Goal: Task Accomplishment & Management: Use online tool/utility

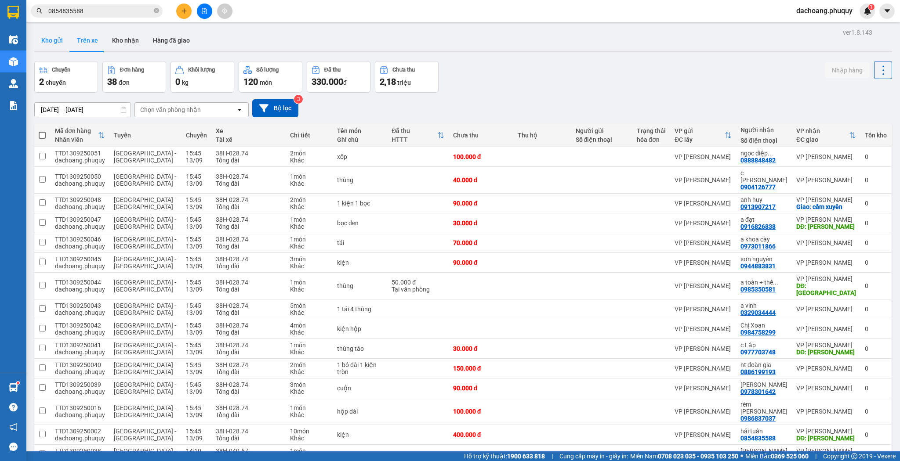
click at [62, 43] on button "Kho gửi" at bounding box center [52, 40] width 36 height 21
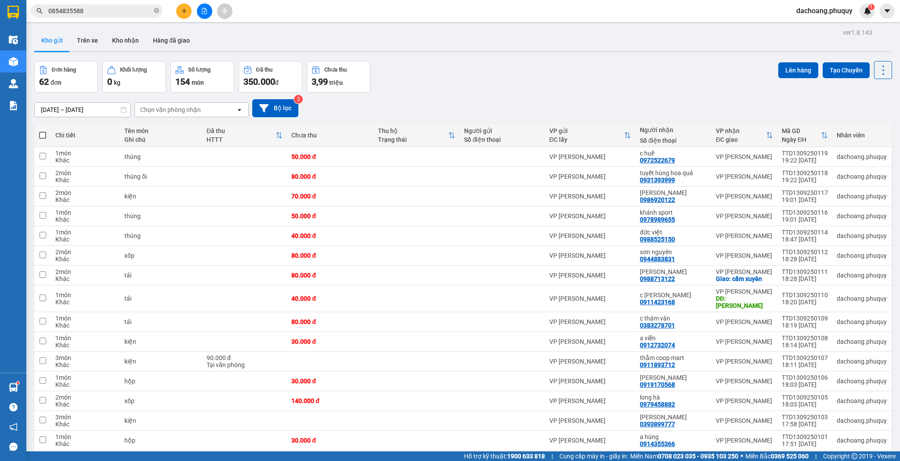
click at [40, 136] on span at bounding box center [42, 135] width 7 height 7
click at [43, 131] on input "checkbox" at bounding box center [43, 131] width 0 height 0
checkbox input "true"
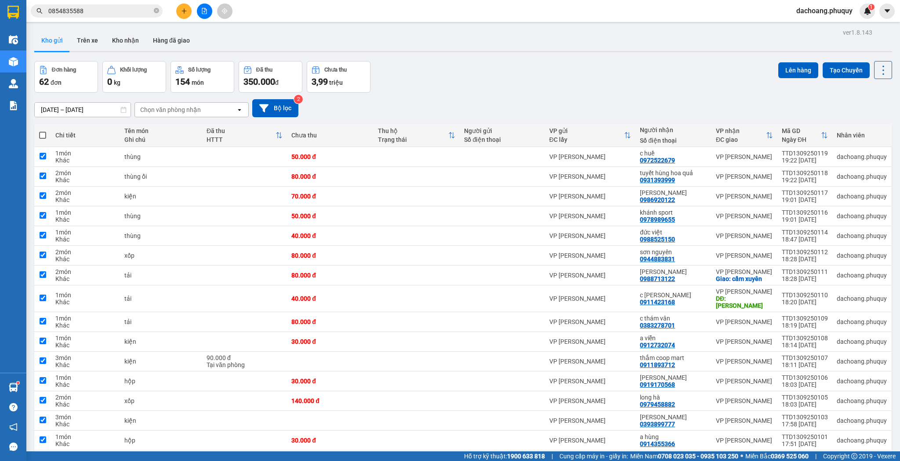
checkbox input "true"
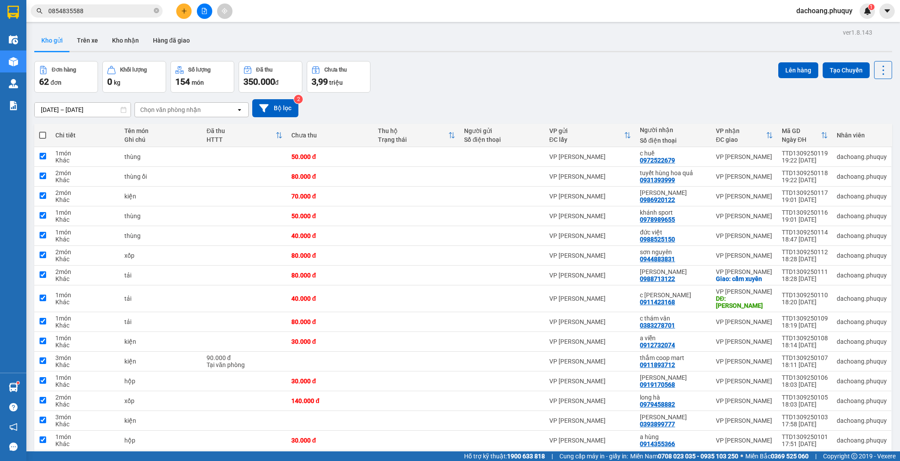
checkbox input "true"
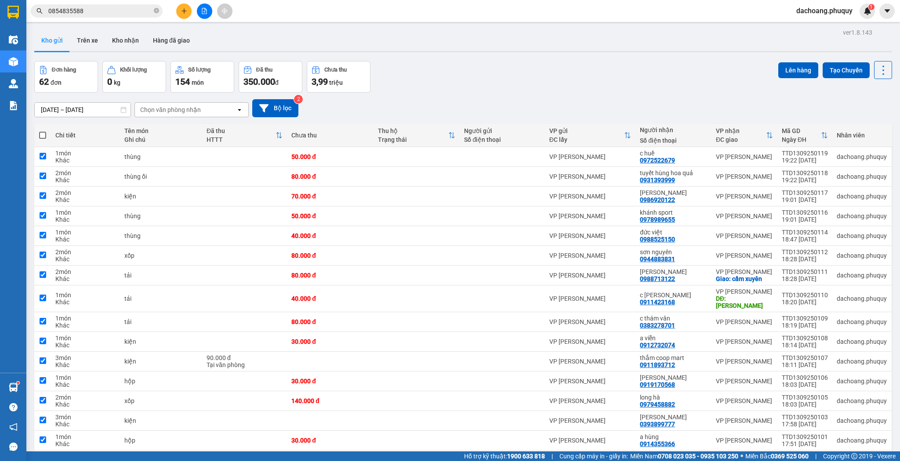
checkbox input "true"
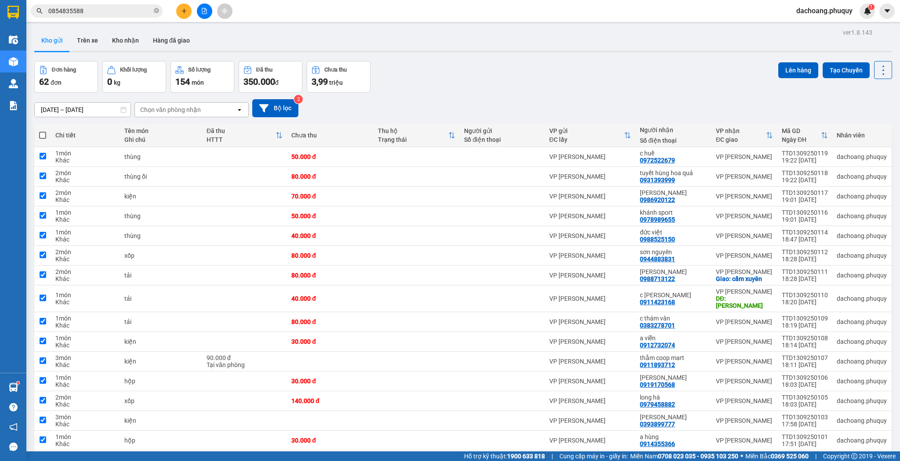
checkbox input "true"
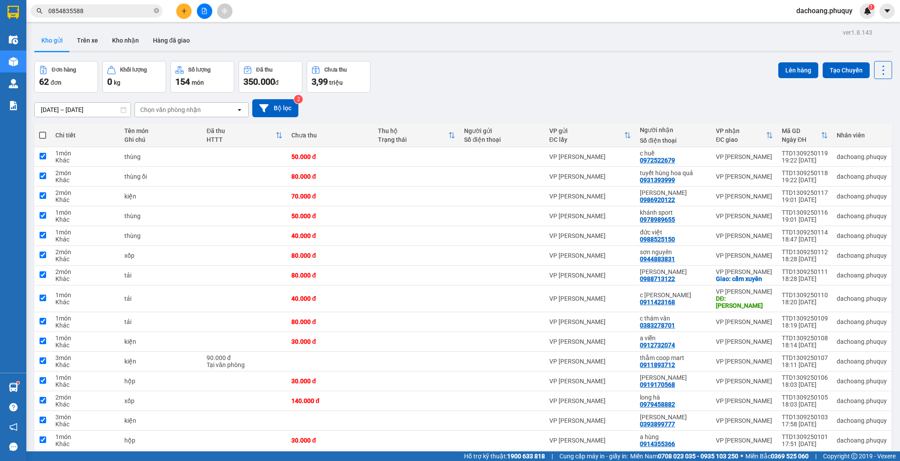
checkbox input "true"
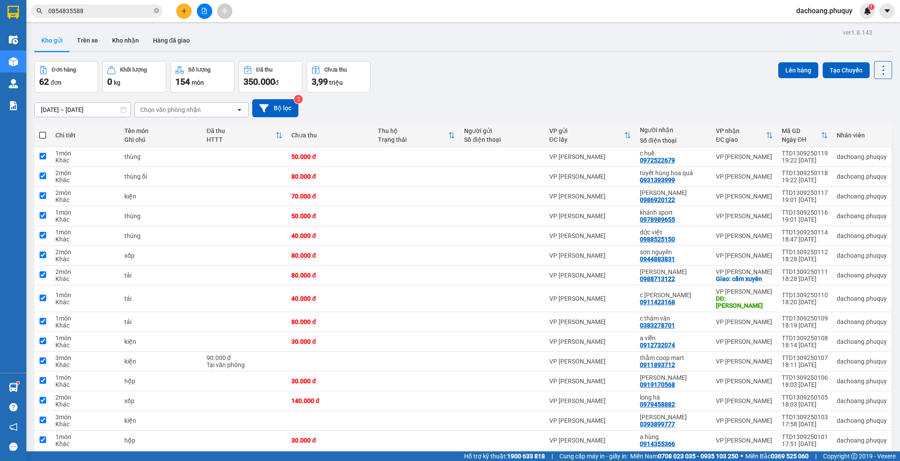
checkbox input "true"
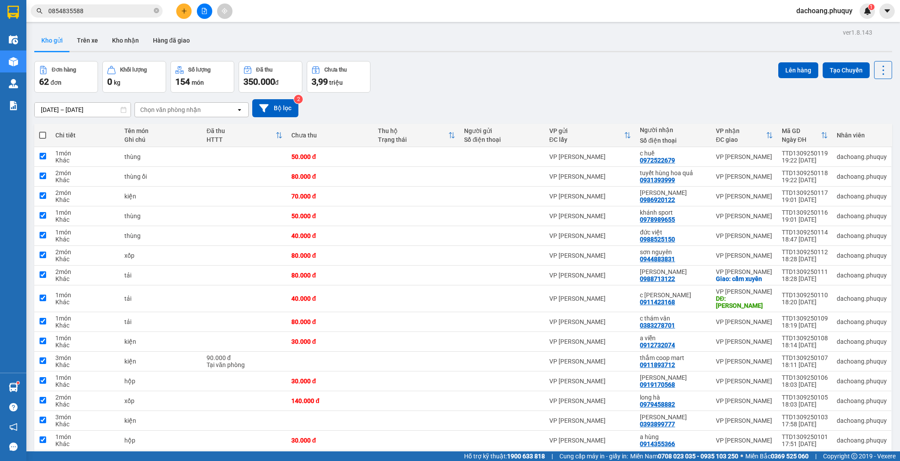
checkbox input "true"
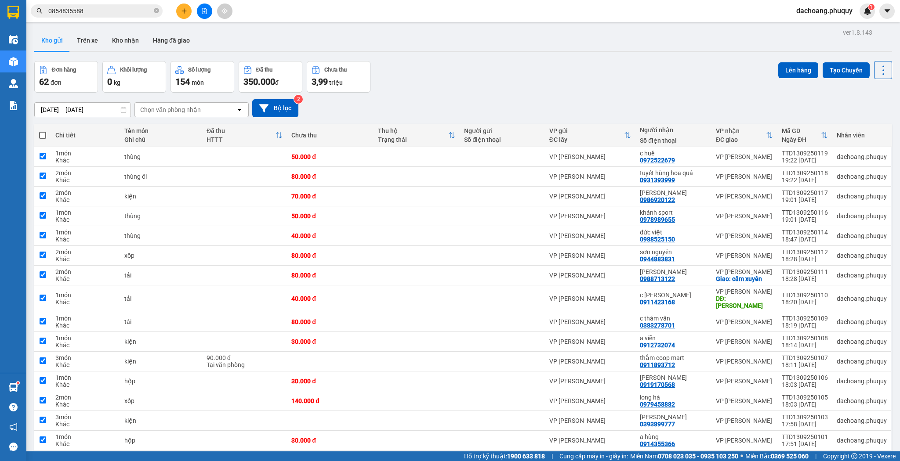
checkbox input "true"
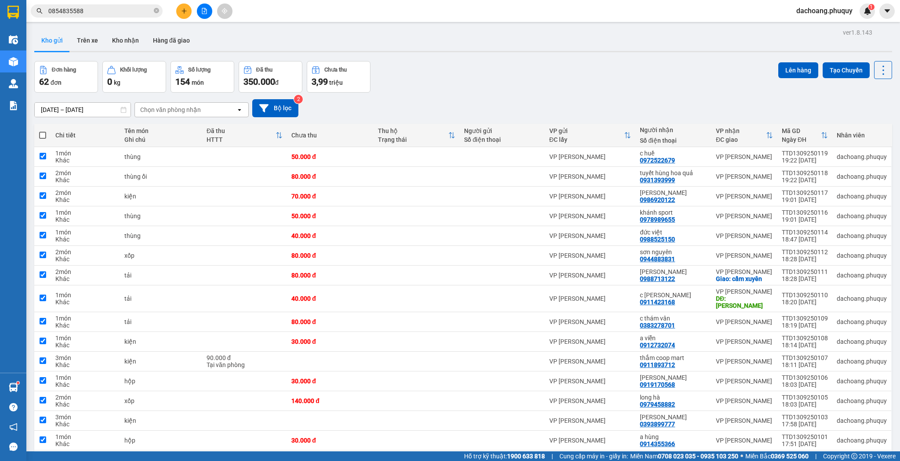
checkbox input "true"
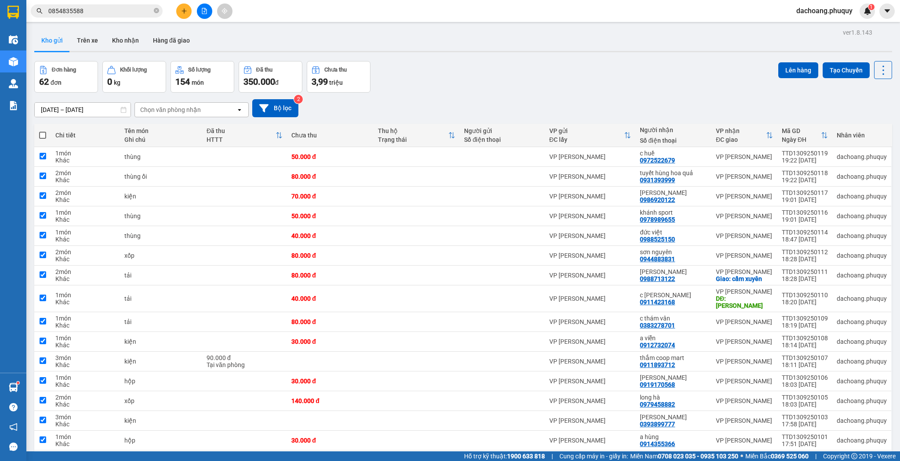
checkbox input "true"
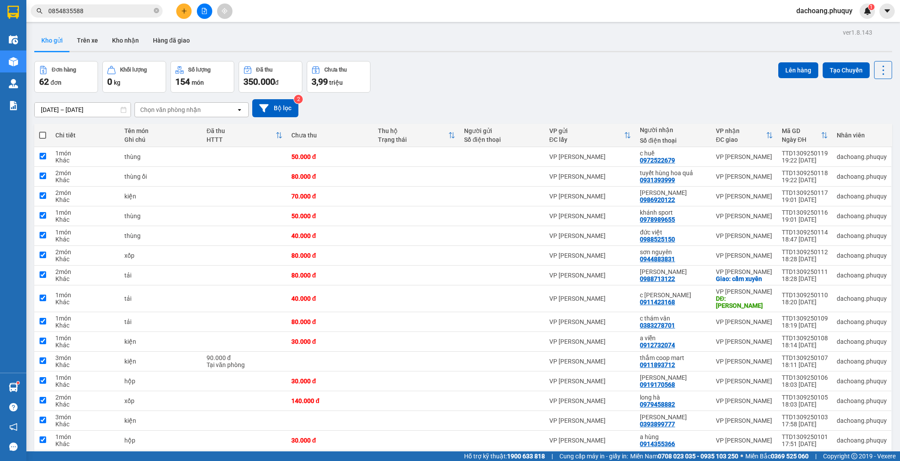
checkbox input "true"
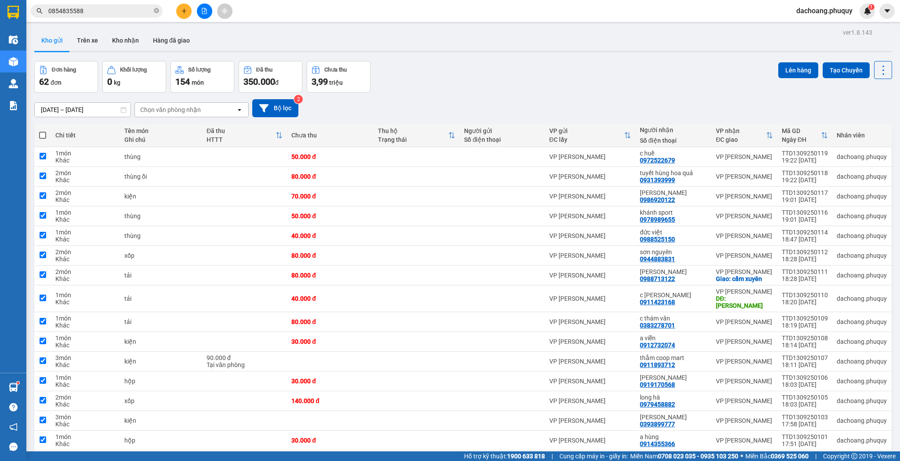
checkbox input "true"
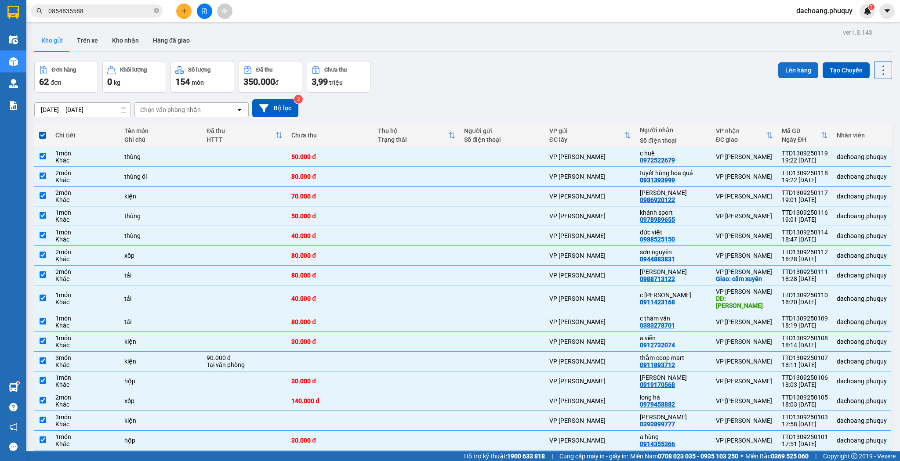
click at [784, 71] on button "Lên hàng" at bounding box center [798, 70] width 40 height 16
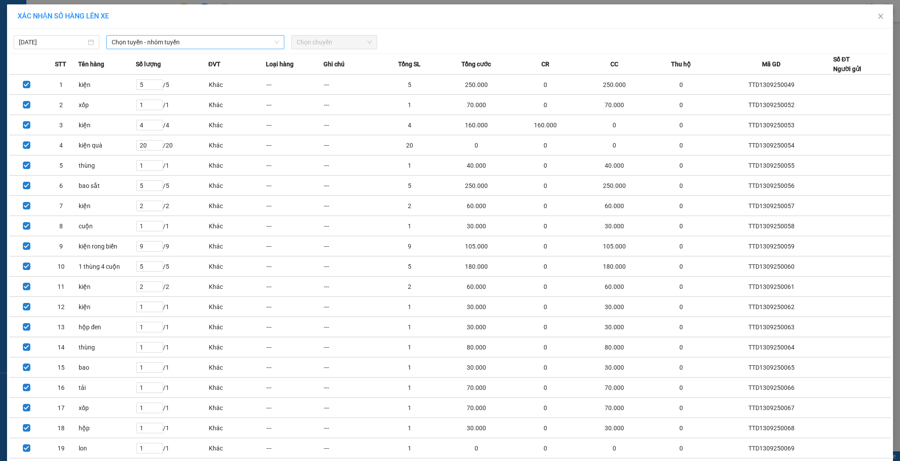
click at [223, 44] on span "Chọn tuyến - nhóm tuyến" at bounding box center [195, 42] width 167 height 13
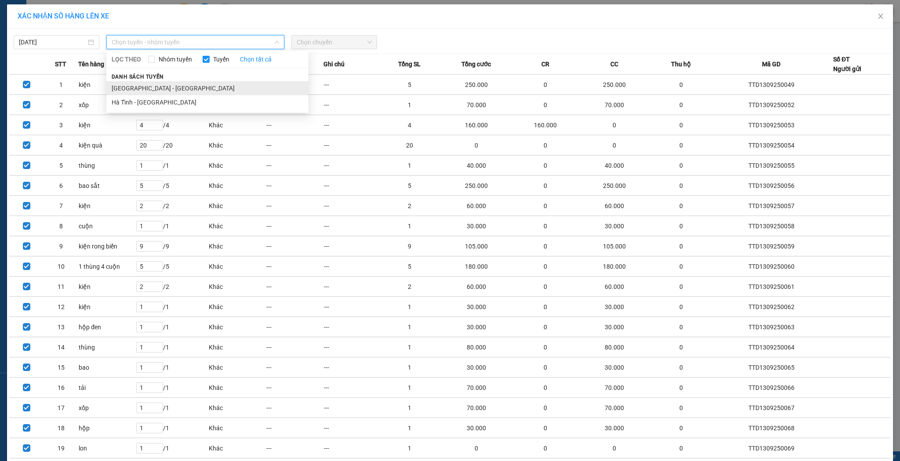
click at [174, 82] on li "[GEOGRAPHIC_DATA] - [GEOGRAPHIC_DATA]" at bounding box center [207, 88] width 202 height 14
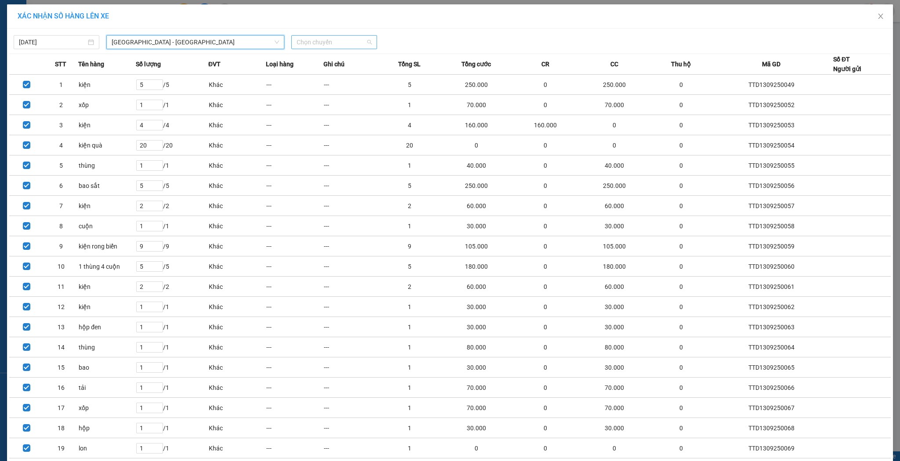
click at [331, 44] on span "Chọn chuyến" at bounding box center [334, 42] width 75 height 13
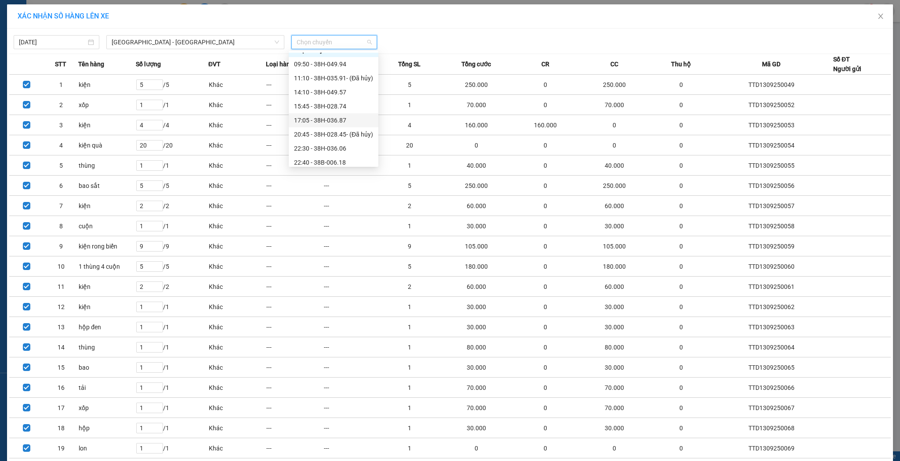
scroll to position [14, 0]
click at [361, 162] on div "22:40 - 38B-006.18" at bounding box center [333, 158] width 79 height 10
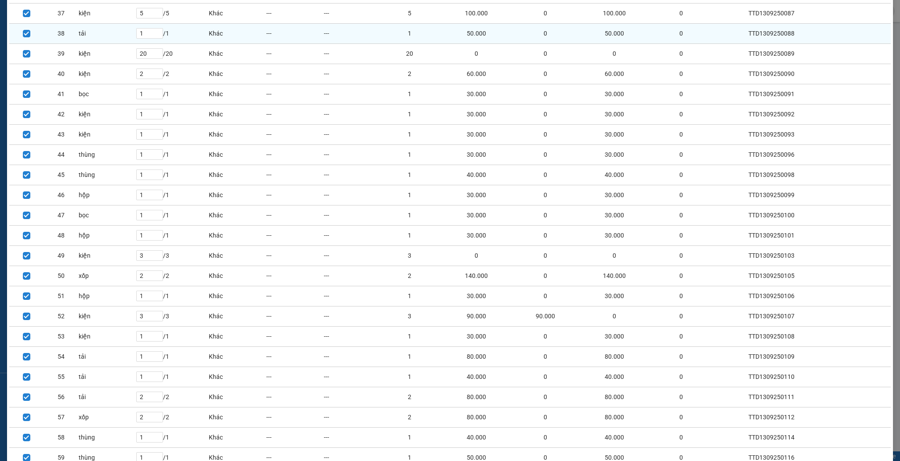
scroll to position [940, 0]
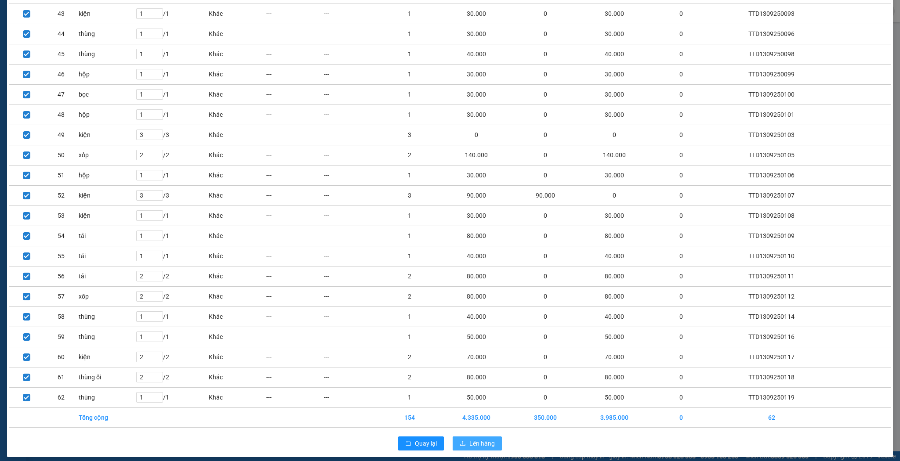
click at [489, 439] on span "Lên hàng" at bounding box center [481, 444] width 25 height 10
